Goal: Task Accomplishment & Management: Manage account settings

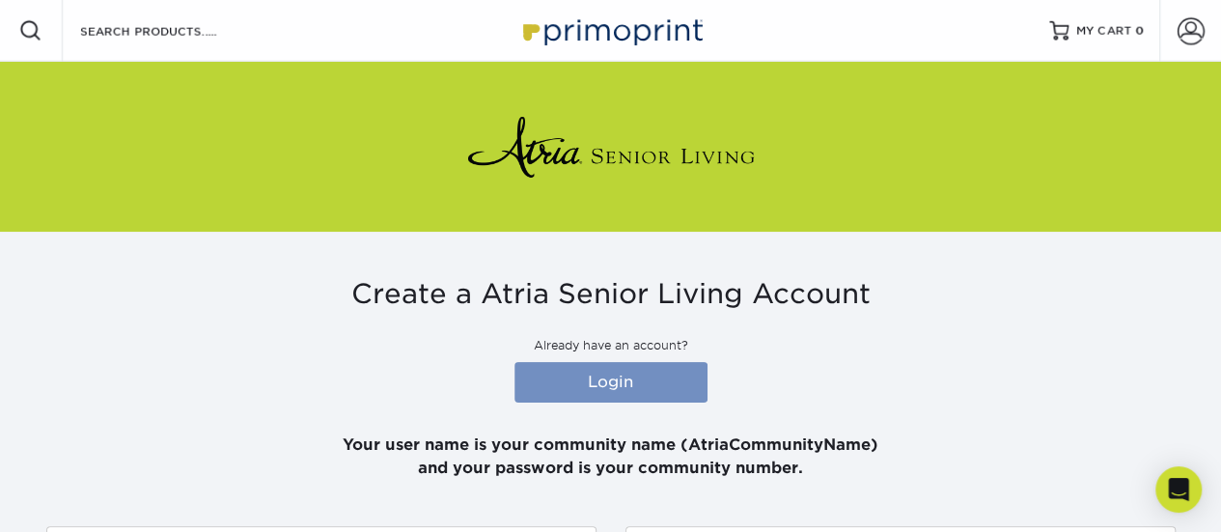
type input "[PERSON_NAME][EMAIL_ADDRESS][PERSON_NAME][DOMAIN_NAME]"
click at [629, 380] on link "Login" at bounding box center [610, 382] width 193 height 41
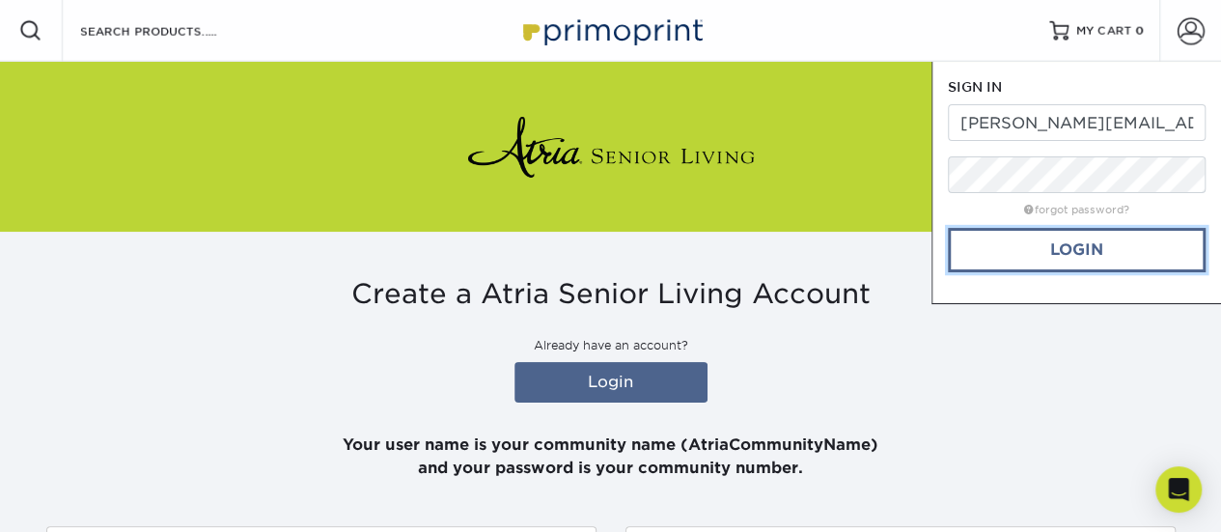
click at [1017, 258] on link "Login" at bounding box center [1077, 250] width 258 height 44
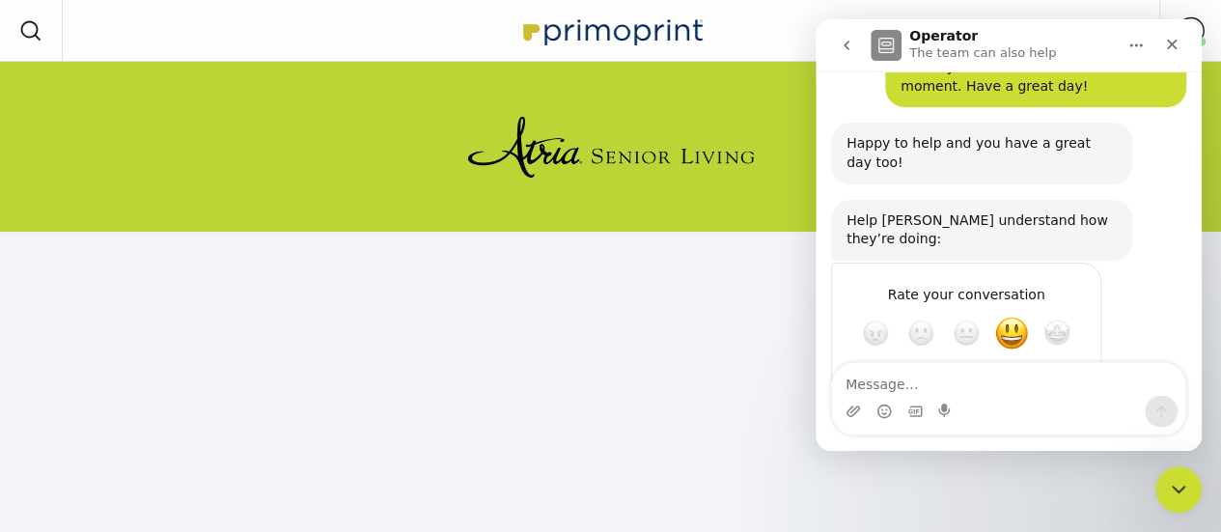
scroll to position [1779, 0]
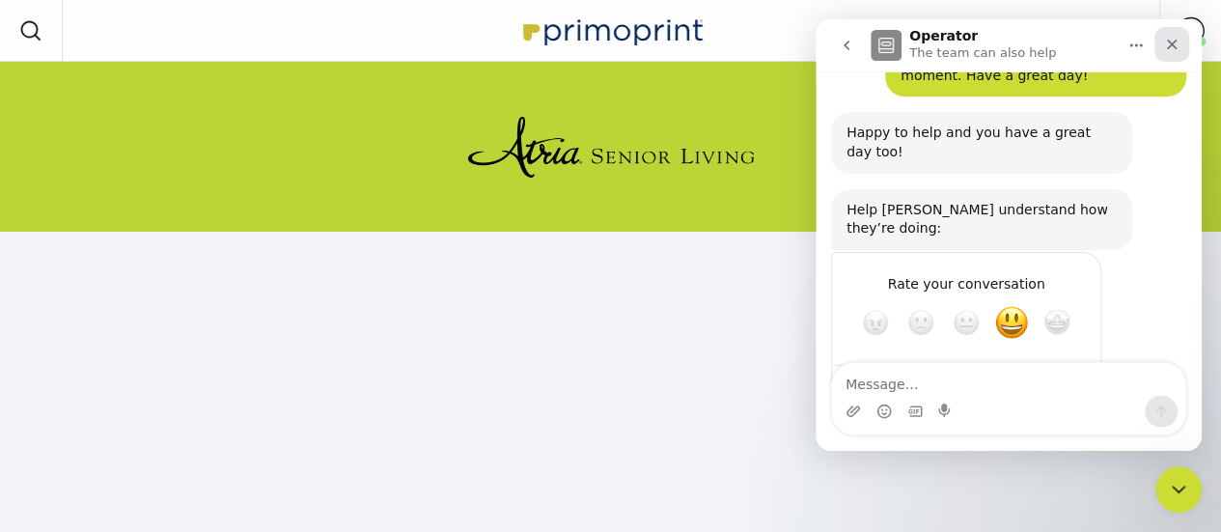
click at [1174, 42] on icon "Close" at bounding box center [1171, 44] width 15 height 15
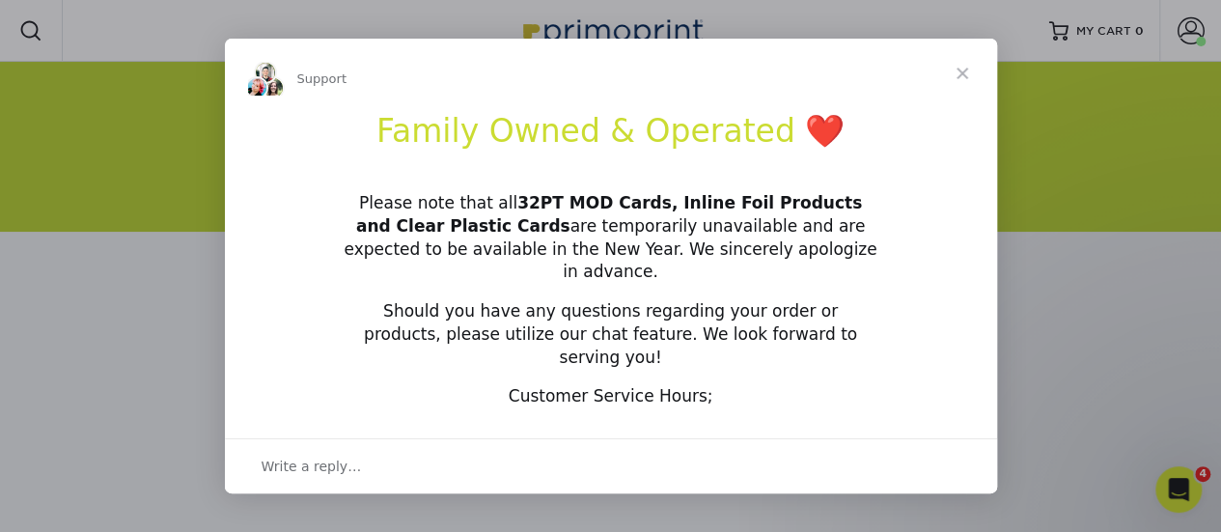
click at [1033, 359] on div "Intercom messenger" at bounding box center [610, 266] width 1221 height 532
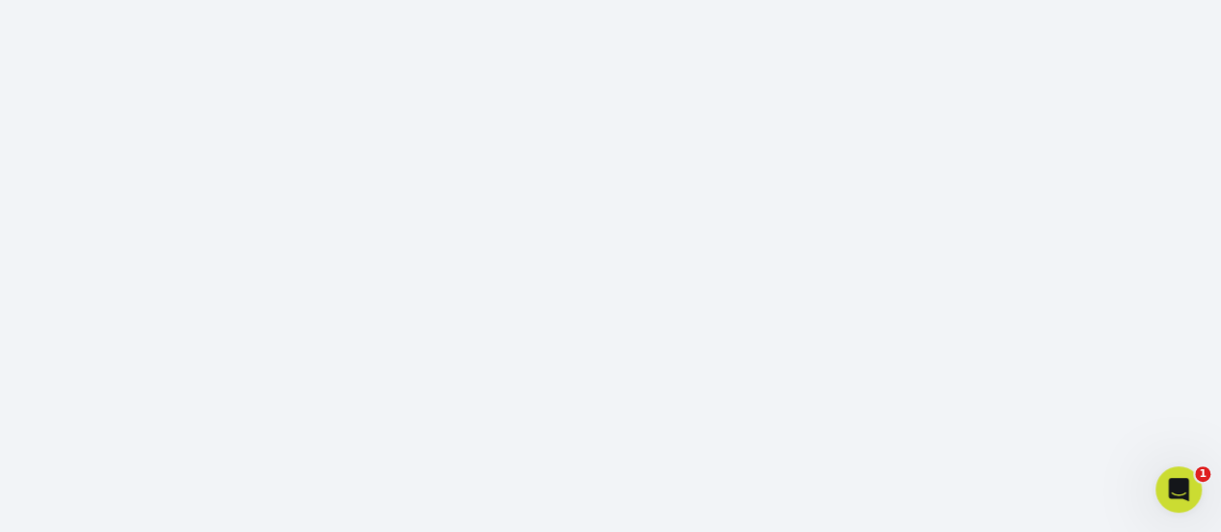
scroll to position [681, 0]
